Goal: Information Seeking & Learning: Learn about a topic

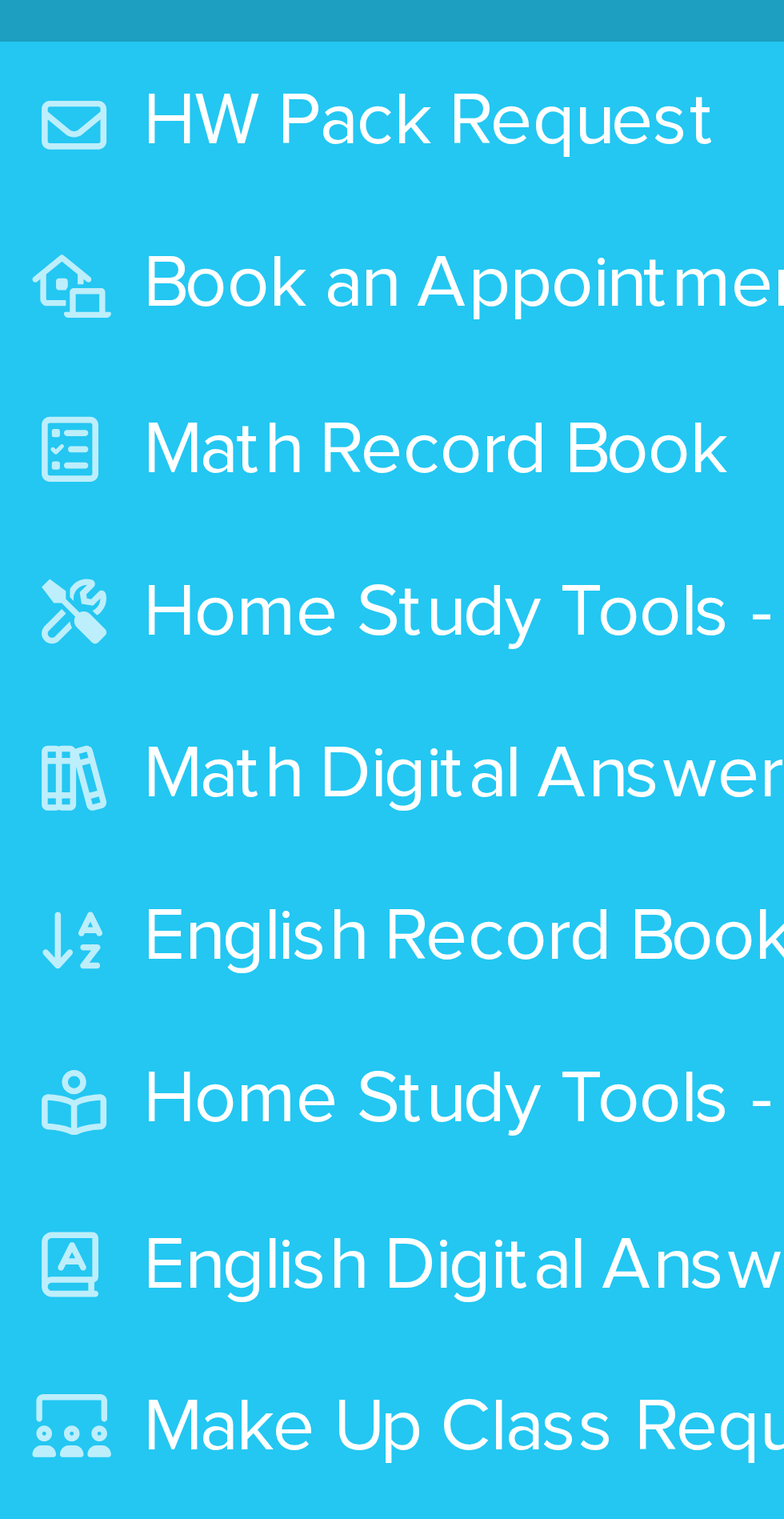
click at [114, 202] on p "Math Record Book" at bounding box center [78, 196] width 120 height 15
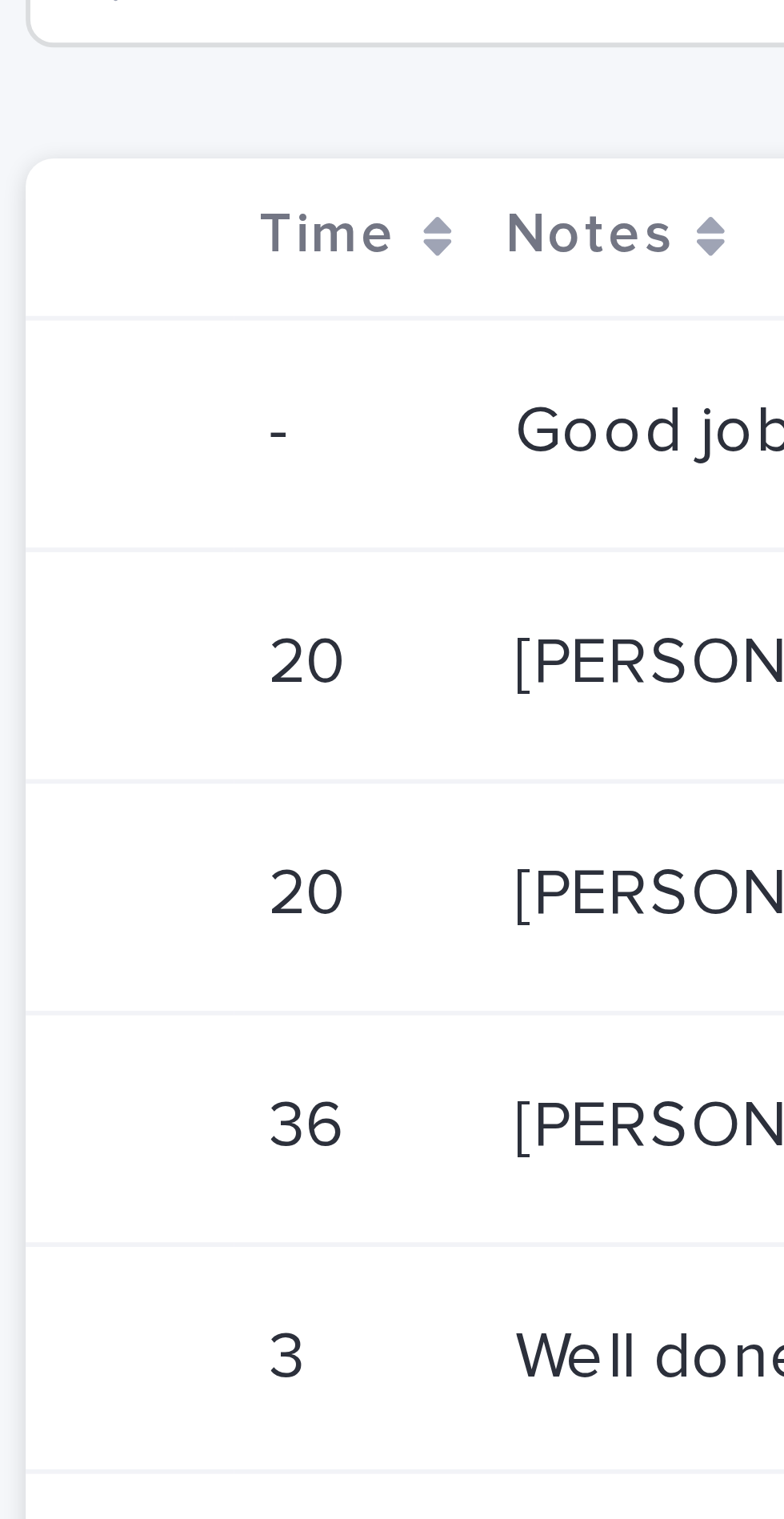
scroll to position [0, 183]
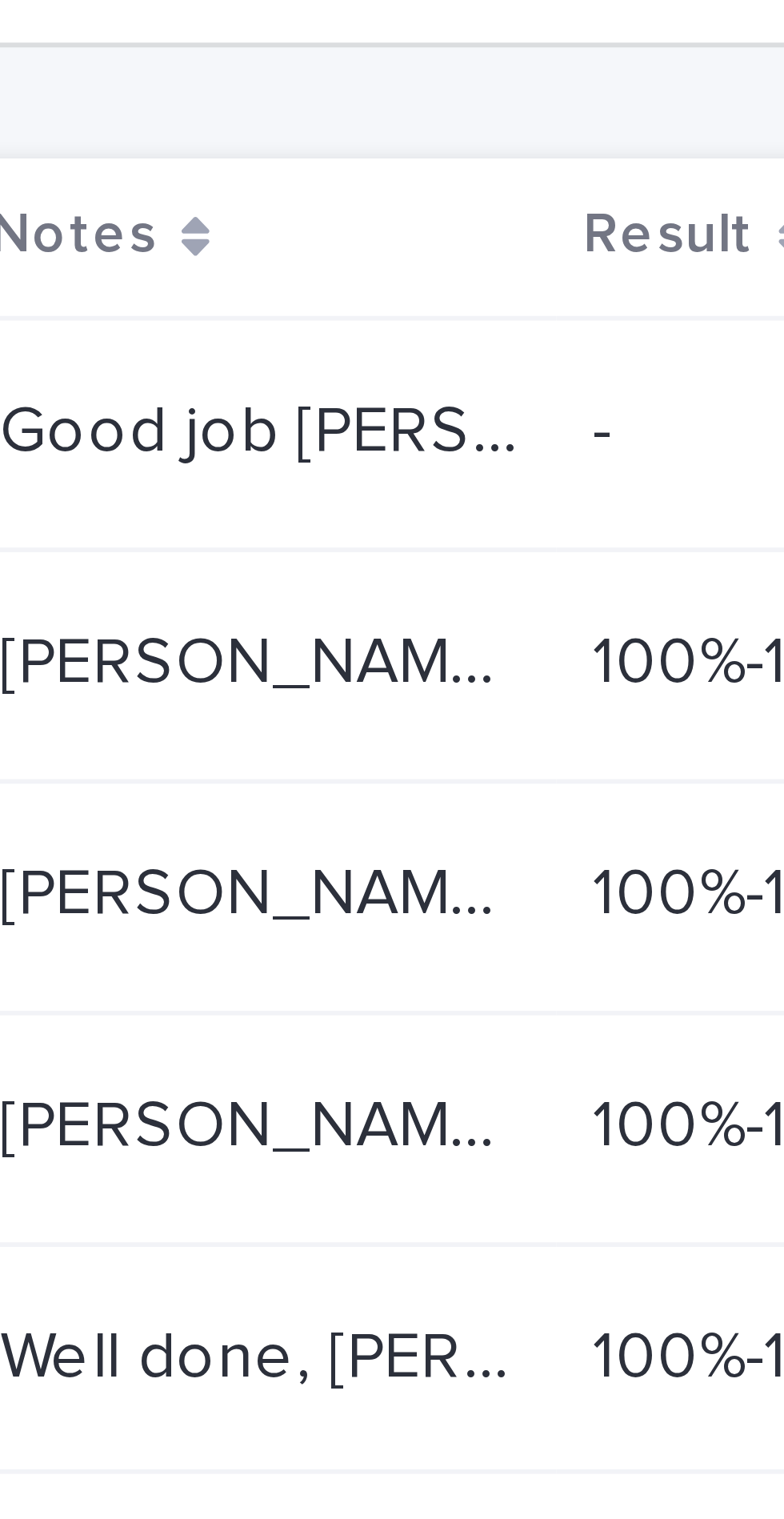
click at [421, 169] on div "Good job [PERSON_NAME] welcome back. We have taken her back to 6A 151. This is …" at bounding box center [404, 163] width 90 height 27
